Goal: Information Seeking & Learning: Learn about a topic

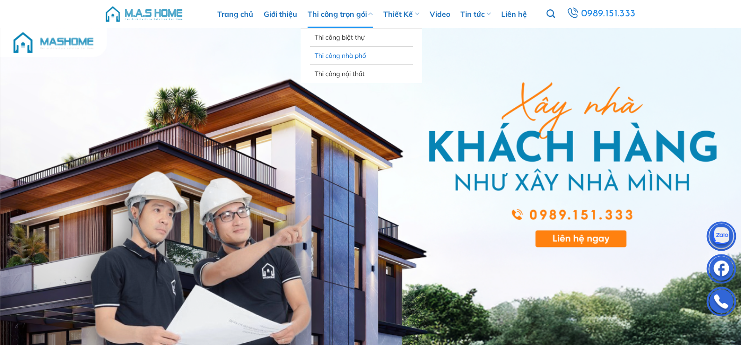
click at [361, 58] on link "Thi công nhà phố" at bounding box center [360, 56] width 93 height 18
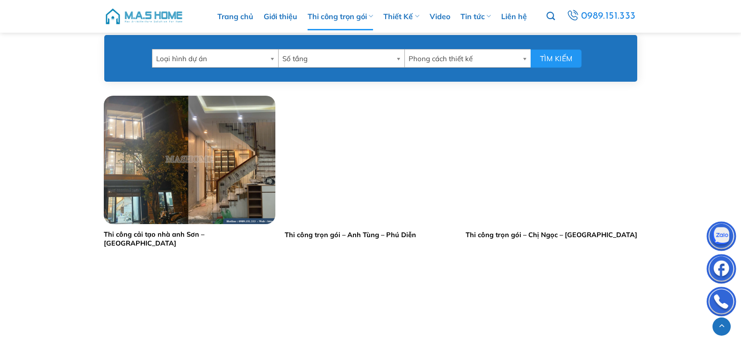
scroll to position [421, 0]
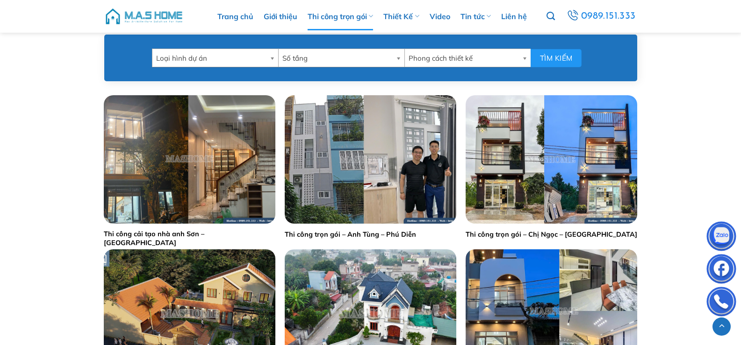
click at [303, 57] on span "Số tầng" at bounding box center [337, 58] width 110 height 19
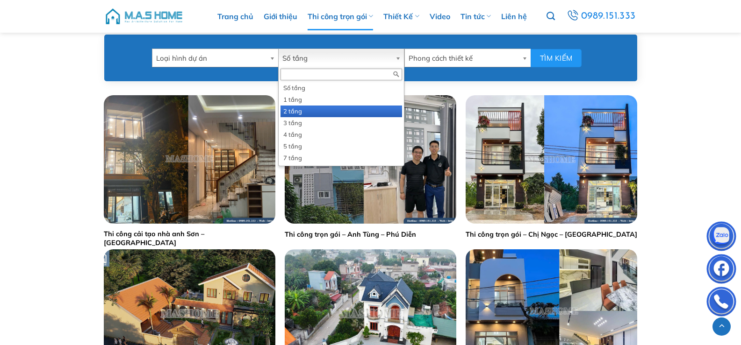
click at [295, 111] on li "2 tầng" at bounding box center [340, 112] width 121 height 12
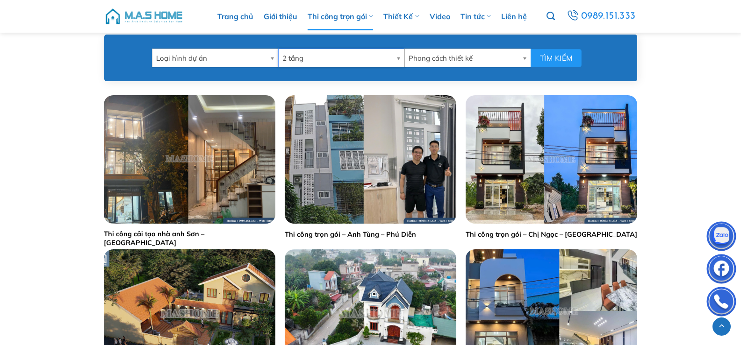
click at [235, 59] on span "Loại hình dự án" at bounding box center [211, 58] width 110 height 19
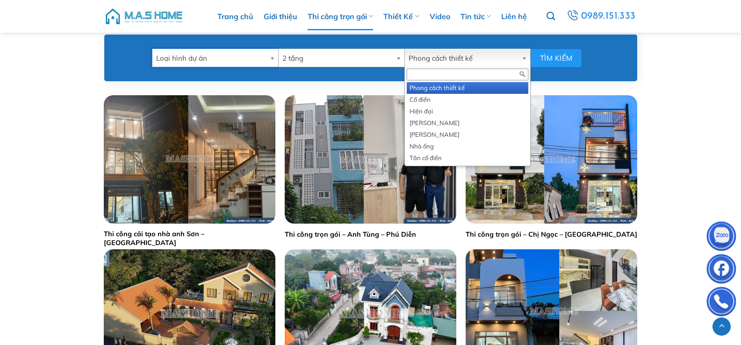
click at [450, 60] on span "Phong cách thiết kế" at bounding box center [462, 58] width 109 height 19
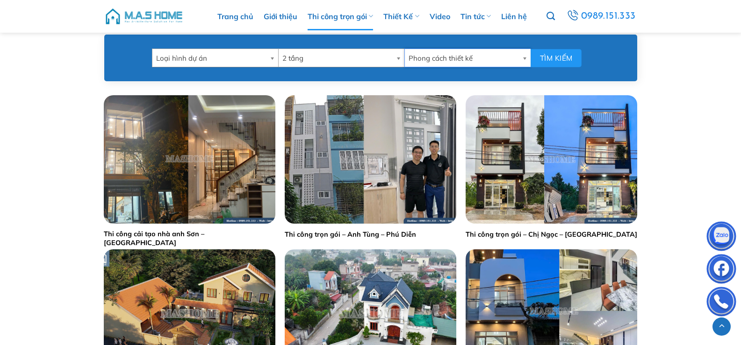
click at [450, 60] on span "Phong cách thiết kế" at bounding box center [463, 58] width 110 height 19
click at [560, 57] on button "Tìm kiếm" at bounding box center [555, 58] width 51 height 18
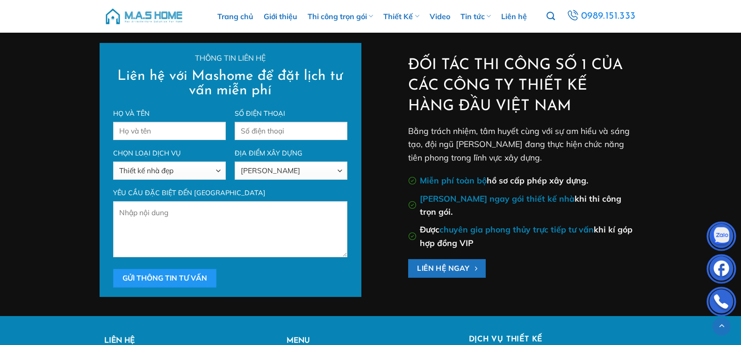
scroll to position [417, 0]
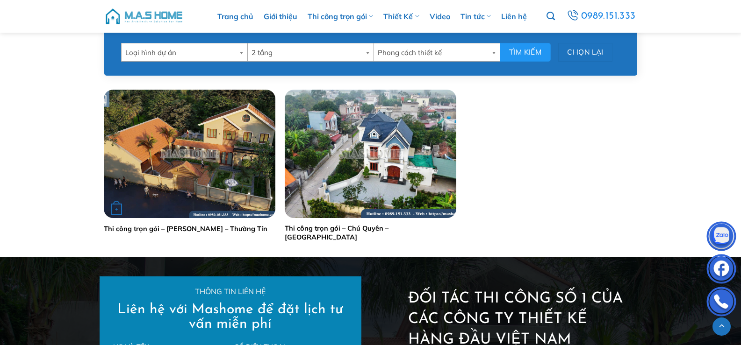
click at [220, 178] on img "Thi công trọn gói - Anh Thịnh - Thường Tín" at bounding box center [190, 154] width 172 height 129
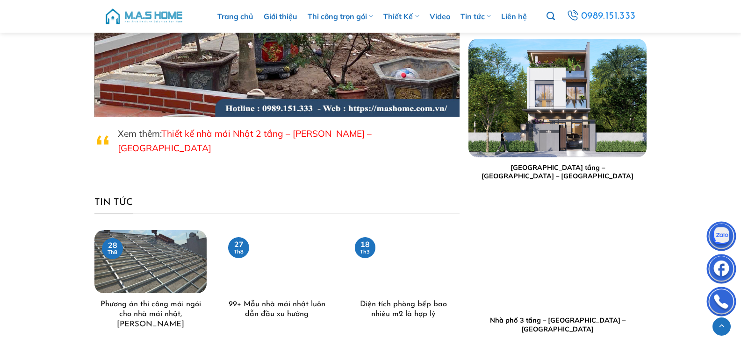
scroll to position [9213, 0]
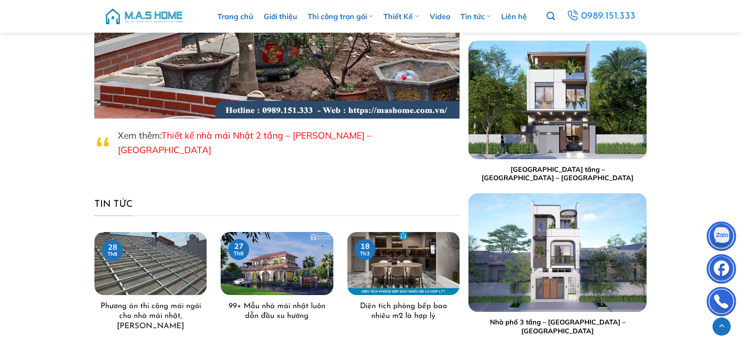
drag, startPoint x: 103, startPoint y: 142, endPoint x: 157, endPoint y: 139, distance: 53.4
click at [104, 142] on blockquote "Xem thêm: Thiết kế nhà mái Nhật 2 tầng – [PERSON_NAME] – Thường Tín" at bounding box center [276, 156] width 364 height 55
